Goal: Find specific page/section: Find specific page/section

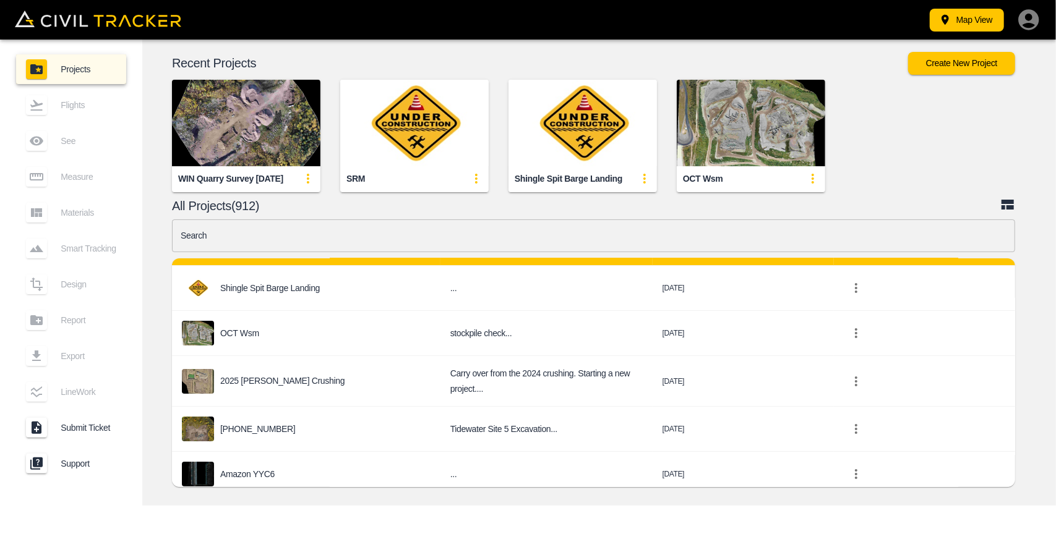
scroll to position [124, 0]
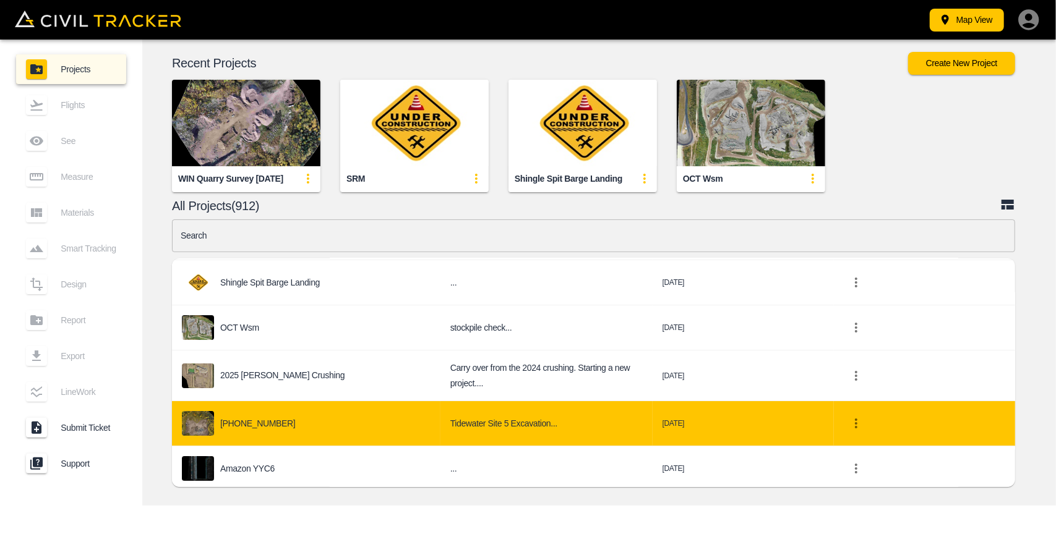
click at [275, 417] on div "[PHONE_NUMBER]" at bounding box center [306, 423] width 249 height 25
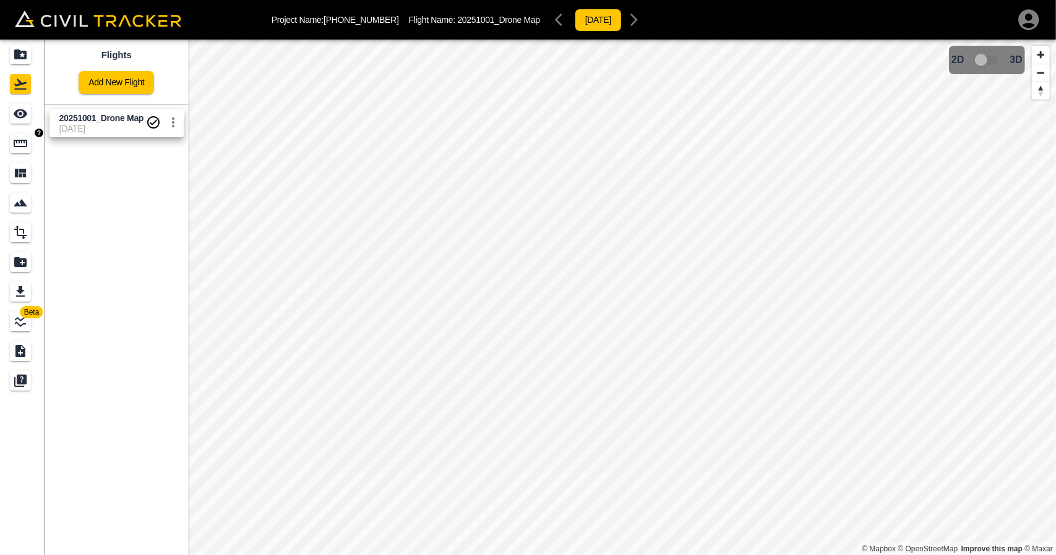
drag, startPoint x: 16, startPoint y: 145, endPoint x: 28, endPoint y: 148, distance: 12.6
click at [16, 146] on icon "Measure" at bounding box center [20, 143] width 15 height 15
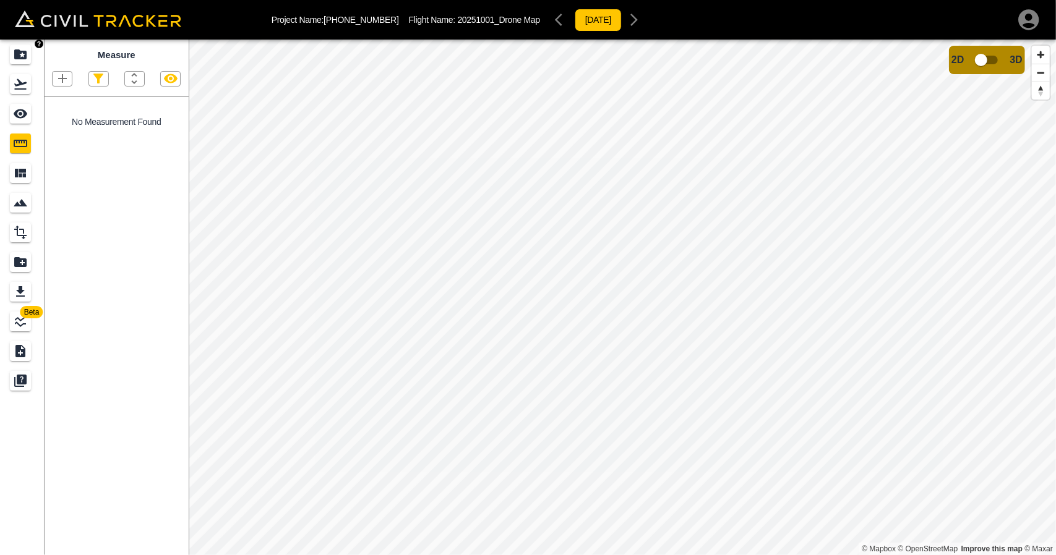
click at [6, 62] on link at bounding box center [22, 55] width 45 height 30
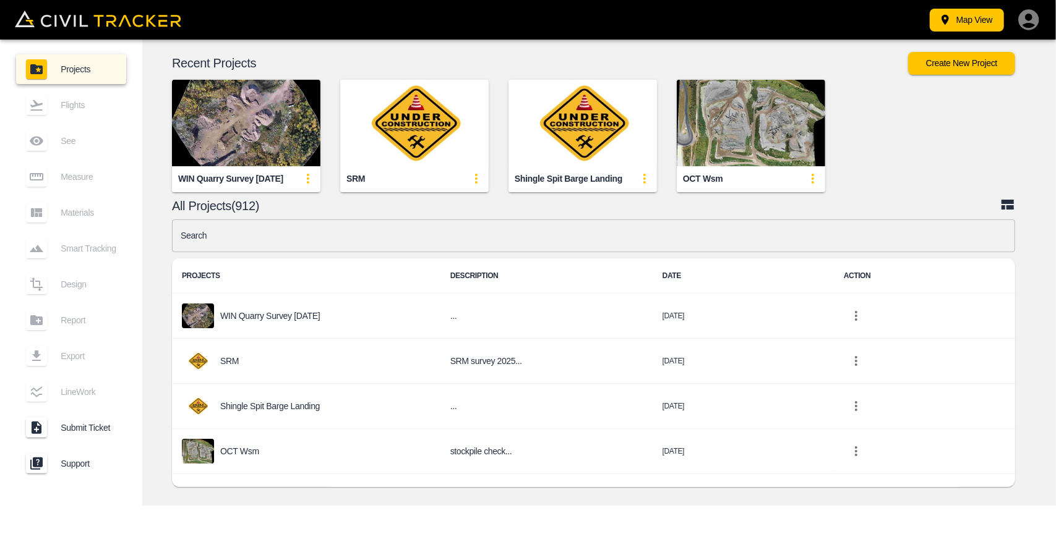
click at [310, 239] on input "text" at bounding box center [593, 236] width 843 height 33
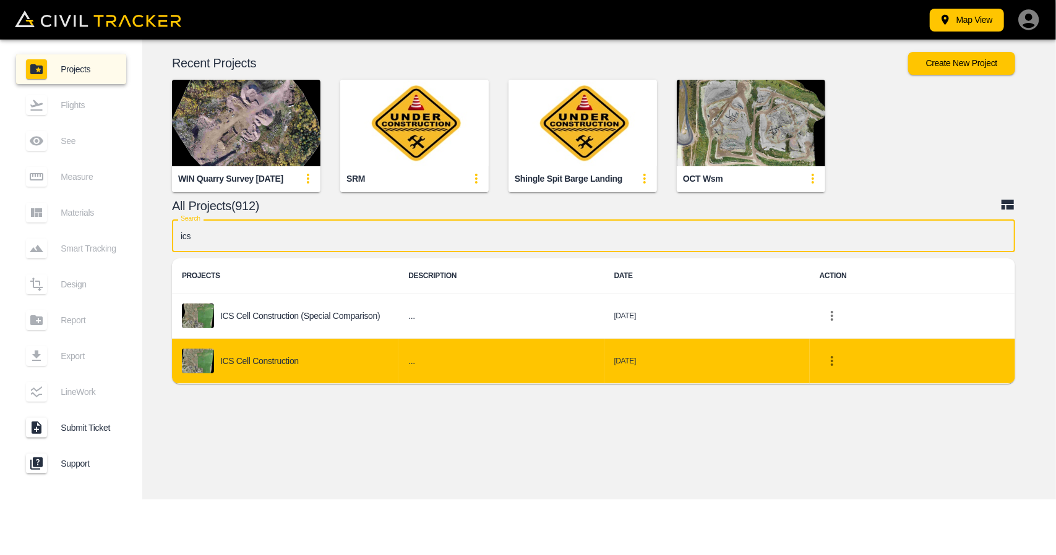
type input "ics"
click at [296, 346] on td "ICS Cell Construction" at bounding box center [285, 361] width 226 height 45
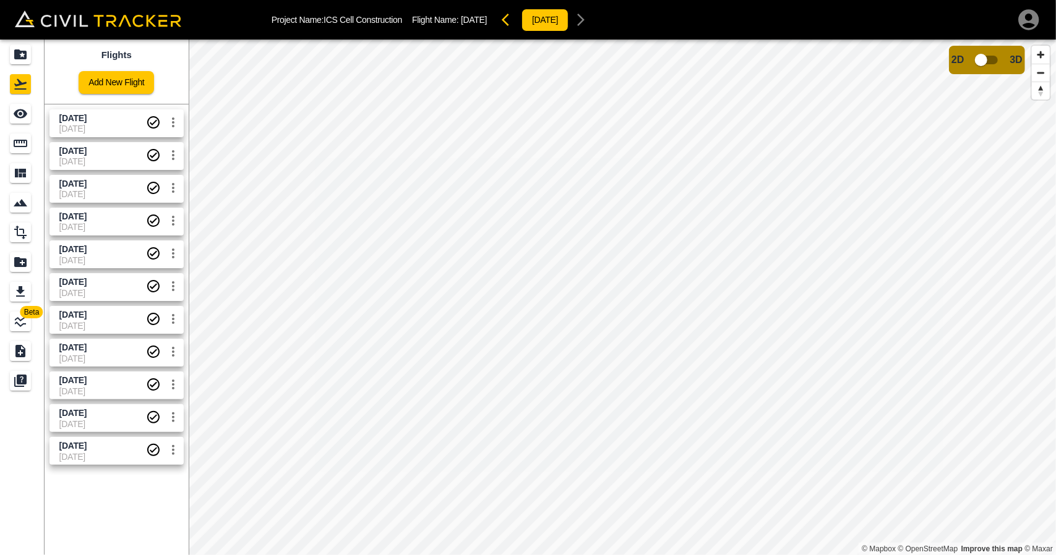
click at [83, 121] on span "[DATE]" at bounding box center [72, 118] width 27 height 10
click at [19, 137] on icon "Measure" at bounding box center [20, 143] width 15 height 15
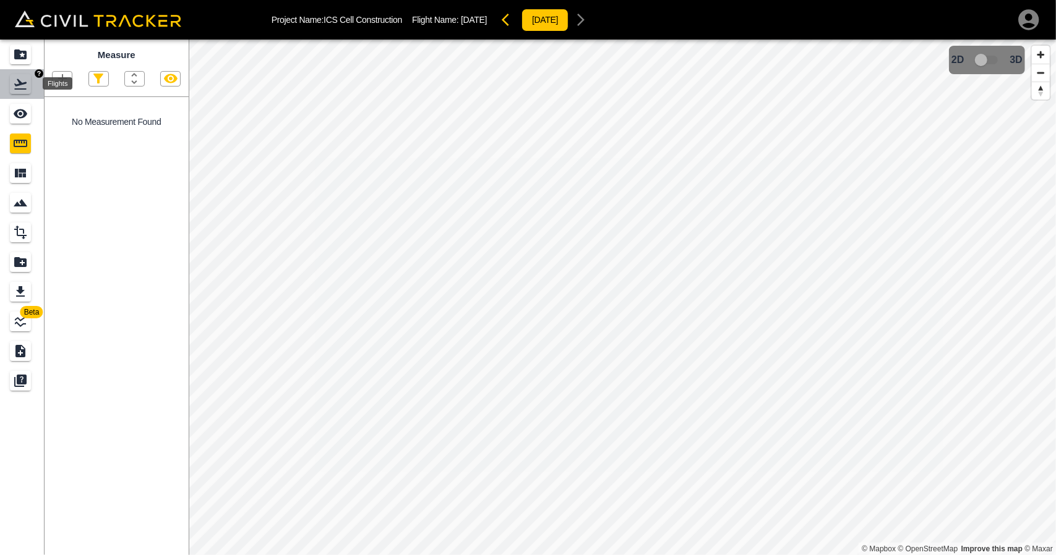
click at [17, 90] on icon "Flights" at bounding box center [20, 84] width 15 height 15
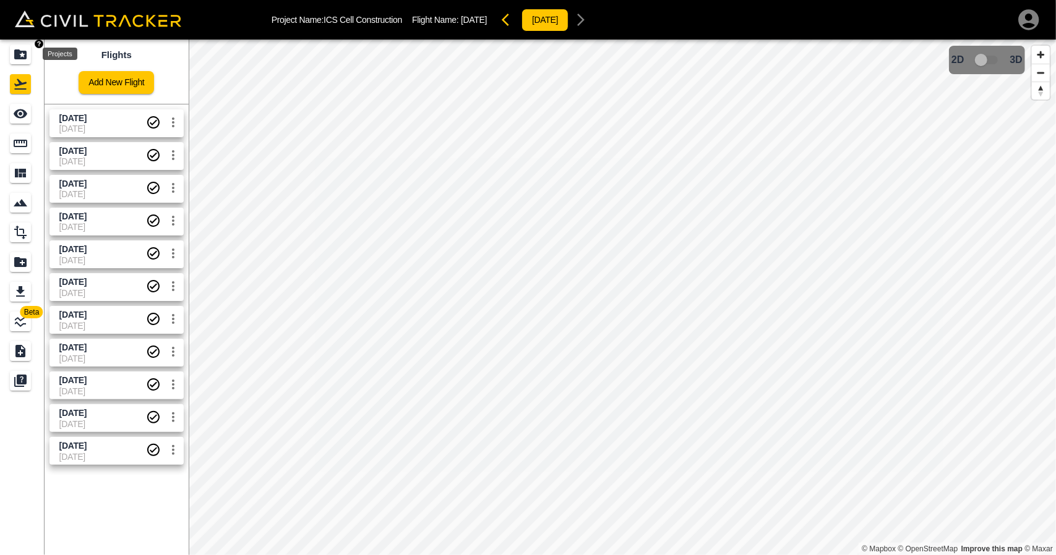
click at [14, 58] on icon "Projects" at bounding box center [20, 54] width 15 height 15
